Goal: Contribute content: Add original content to the website for others to see

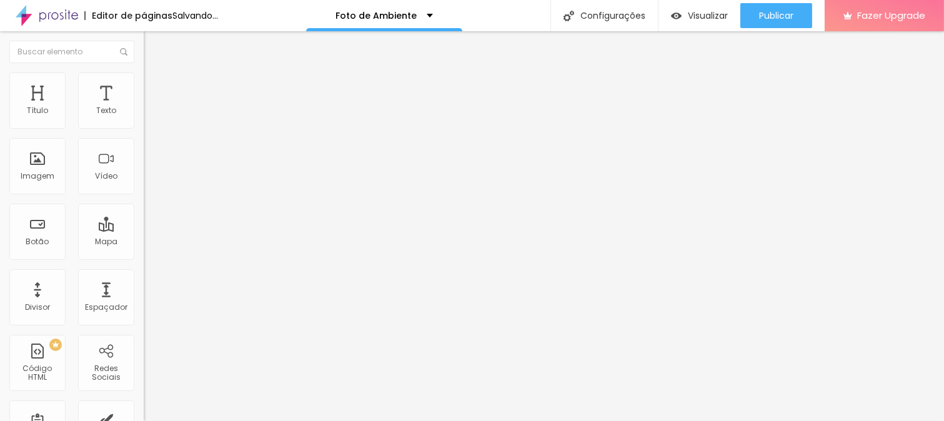
click at [144, 108] on span "Trocar imagem" at bounding box center [178, 102] width 68 height 11
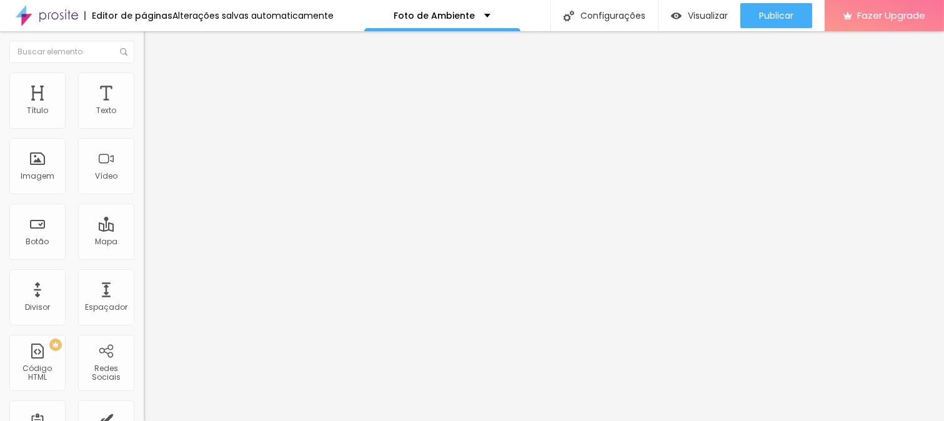
click at [144, 108] on span "Trocar imagem" at bounding box center [178, 102] width 68 height 11
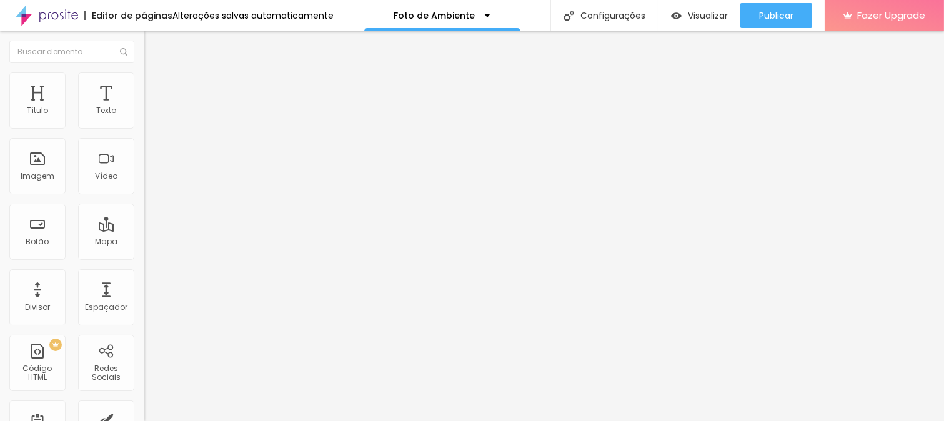
click at [144, 108] on span "Trocar imagem" at bounding box center [178, 102] width 68 height 11
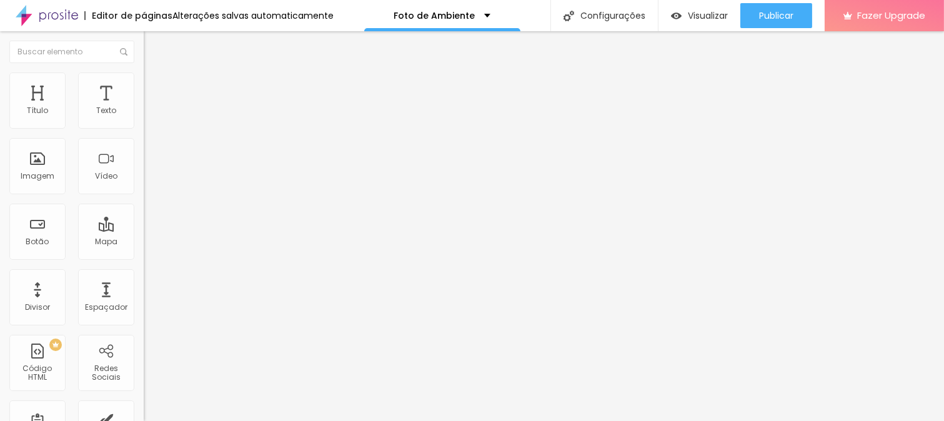
click at [144, 108] on span "Trocar imagem" at bounding box center [178, 102] width 68 height 11
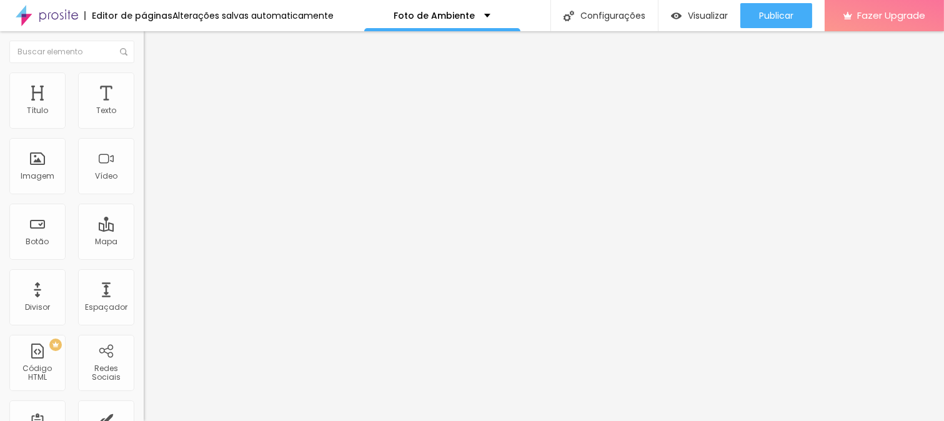
click at [144, 108] on span "Trocar imagem" at bounding box center [178, 102] width 68 height 11
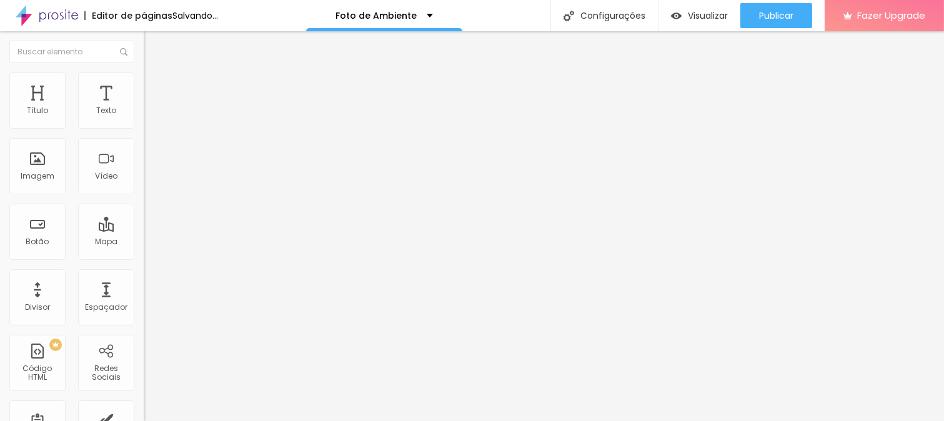
click at [144, 108] on span "Trocar imagem" at bounding box center [178, 102] width 68 height 11
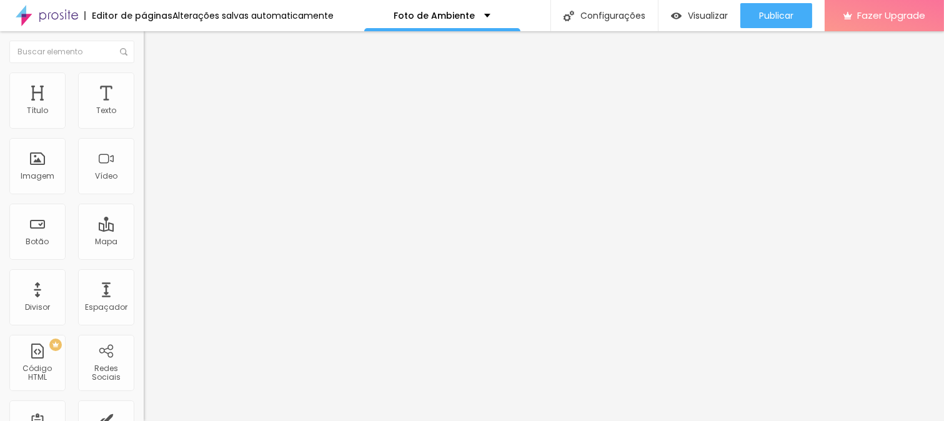
click at [144, 108] on span "Trocar imagem" at bounding box center [178, 102] width 68 height 11
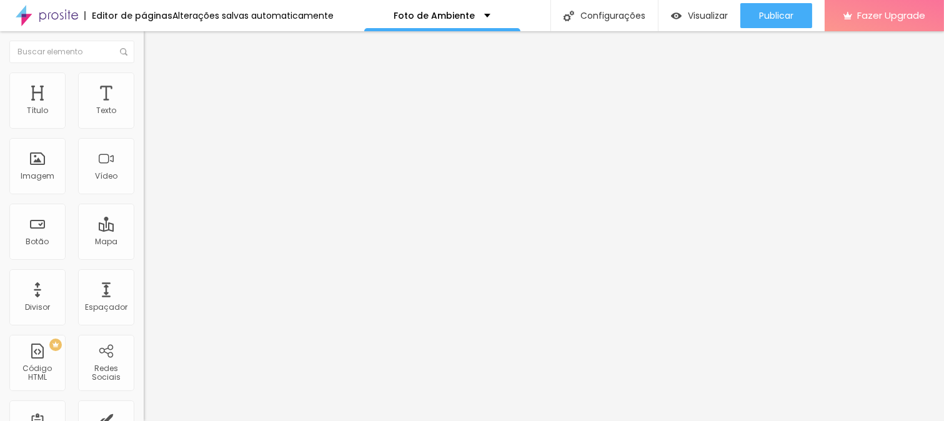
click at [144, 108] on span "Trocar imagem" at bounding box center [178, 102] width 68 height 11
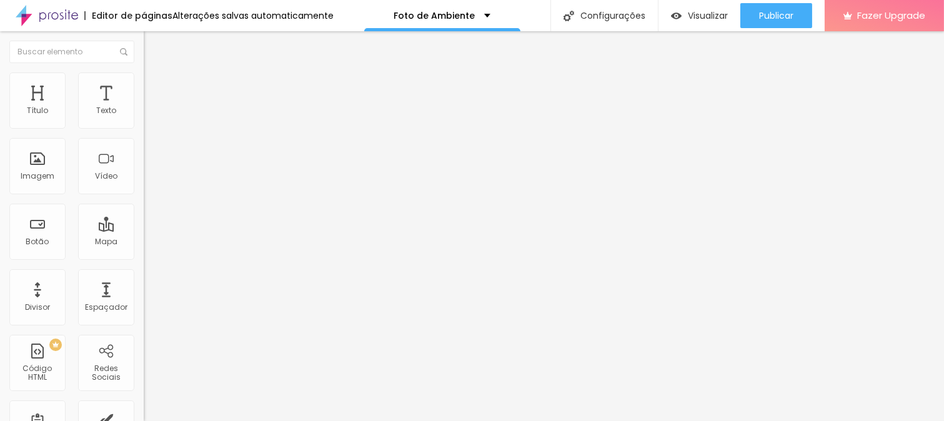
click at [144, 108] on span "Trocar imagem" at bounding box center [178, 102] width 68 height 11
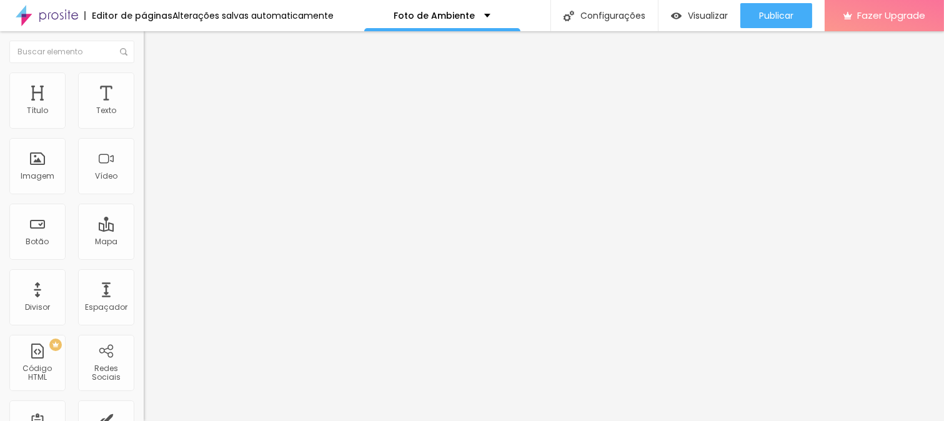
click at [144, 108] on span "Trocar imagem" at bounding box center [178, 102] width 68 height 11
click at [155, 86] on span "Estilo" at bounding box center [164, 81] width 19 height 11
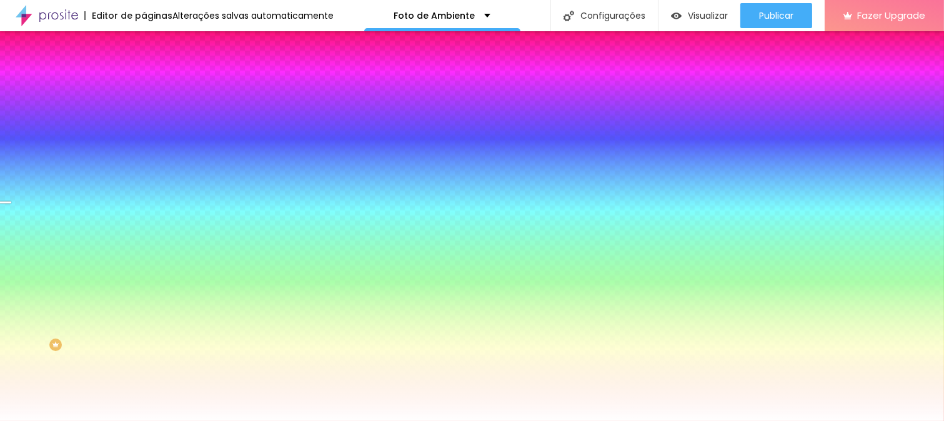
click at [155, 88] on span "Avançado" at bounding box center [175, 93] width 41 height 11
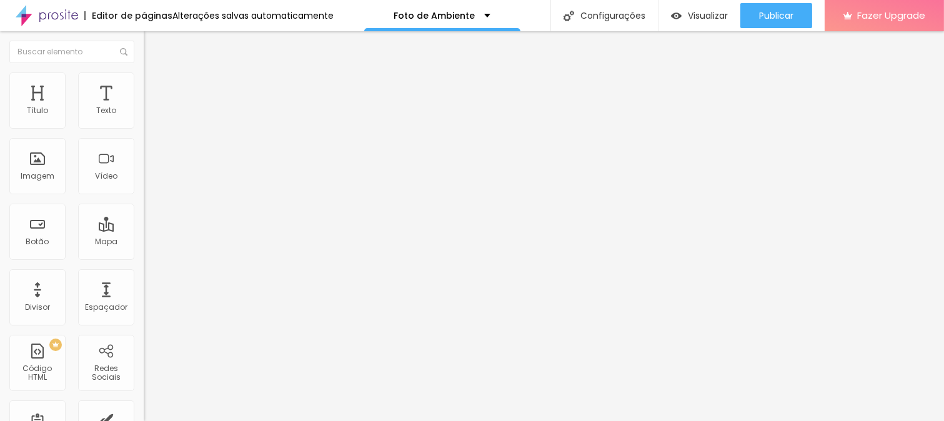
type input "95"
type input "81"
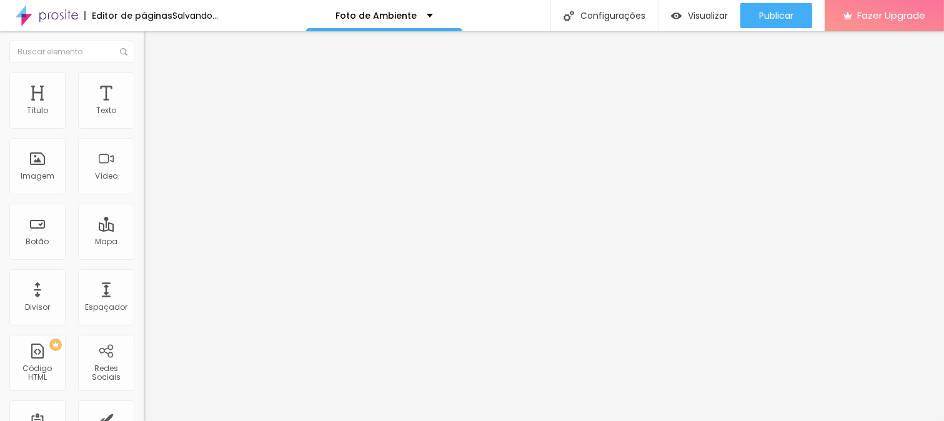
type input "74"
type input "52"
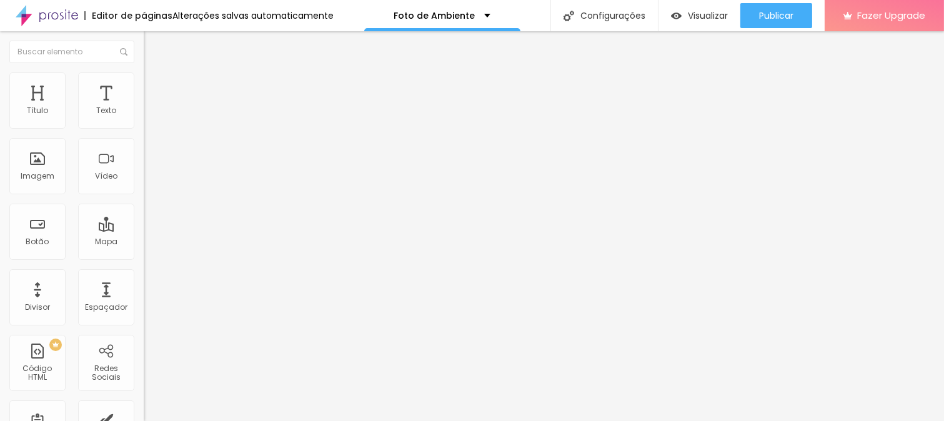
type input "45"
type input "52"
type input "88"
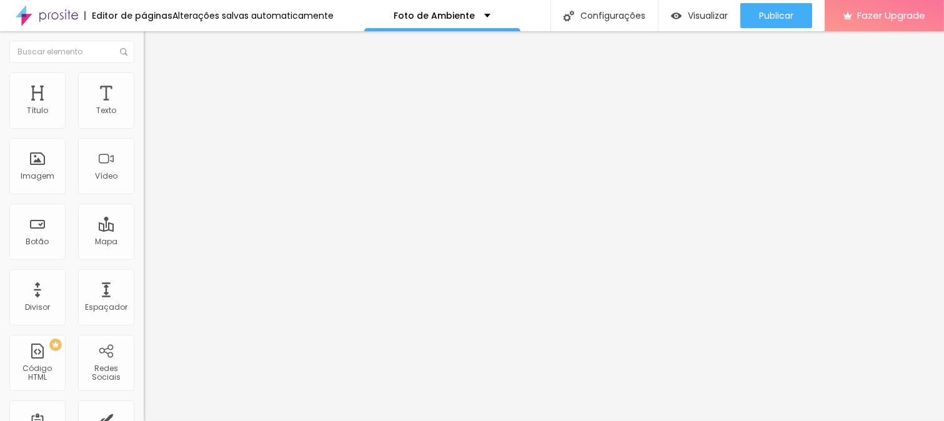
type input "88"
type input "74"
type input "60"
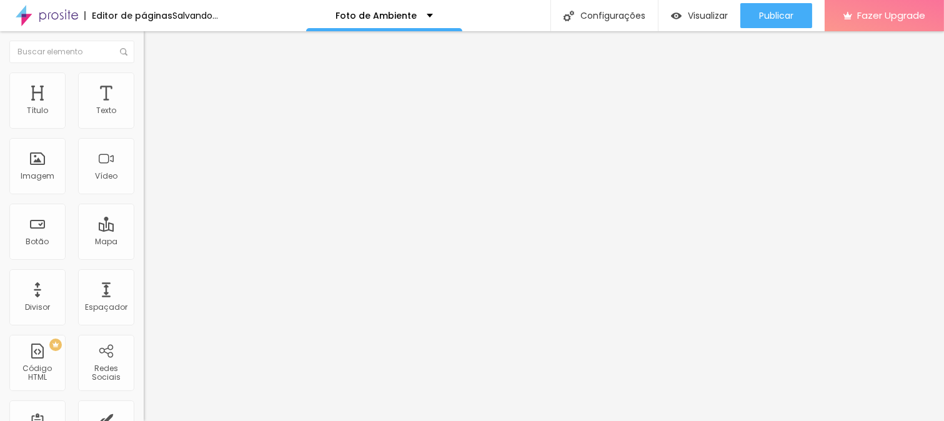
drag, startPoint x: 41, startPoint y: 148, endPoint x: 33, endPoint y: 148, distance: 7.5
type input "60"
click at [144, 419] on input "range" at bounding box center [184, 424] width 81 height 10
